Goal: Task Accomplishment & Management: Use online tool/utility

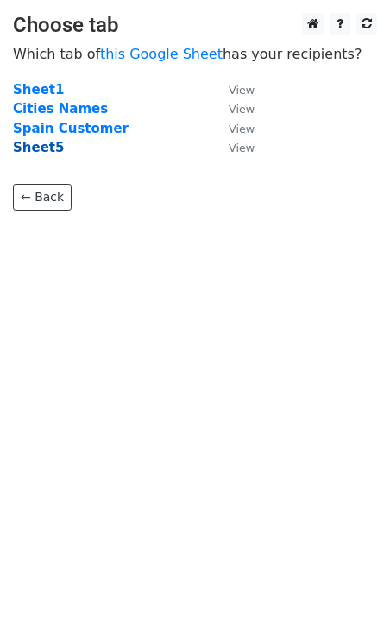
click at [32, 148] on strong "Sheet5" at bounding box center [38, 148] width 51 height 16
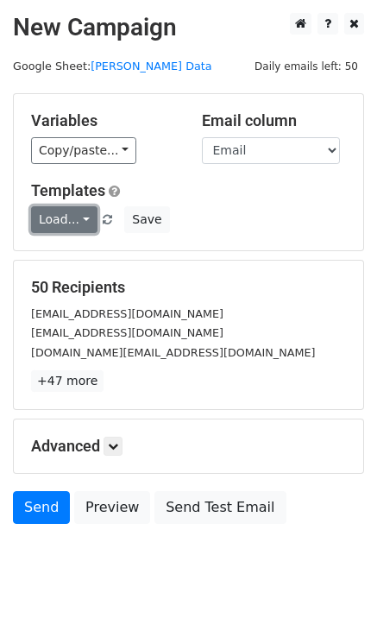
click at [60, 226] on link "Load..." at bounding box center [64, 219] width 66 height 27
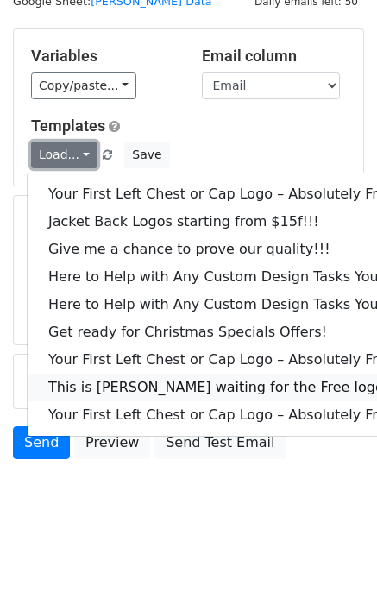
scroll to position [66, 0]
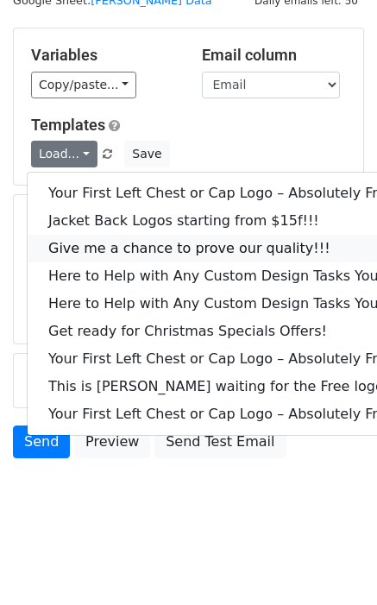
click at [109, 248] on link "Give me a chance to prove our quality!!!" at bounding box center [234, 249] width 412 height 28
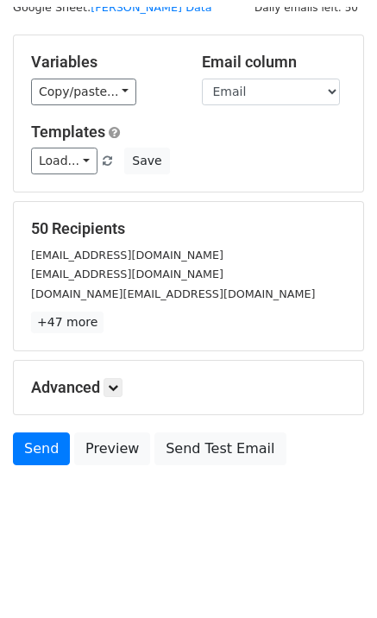
scroll to position [53, 0]
